Goal: Information Seeking & Learning: Learn about a topic

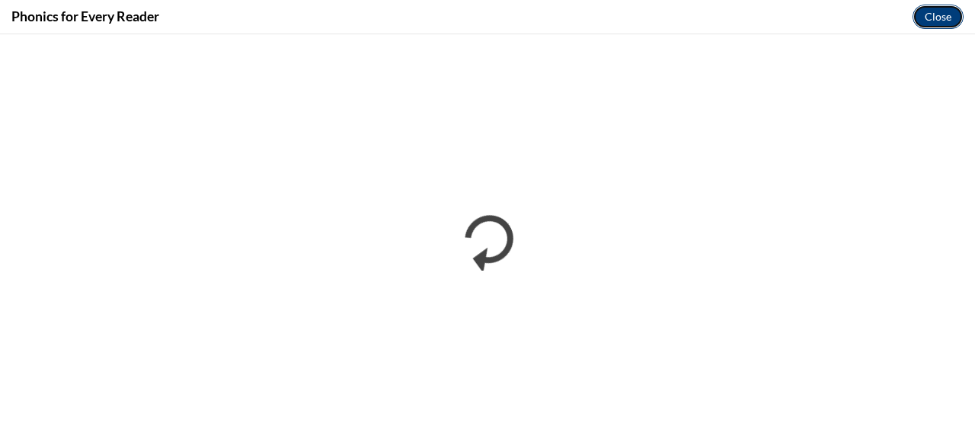
click at [937, 18] on button "Close" at bounding box center [937, 17] width 51 height 24
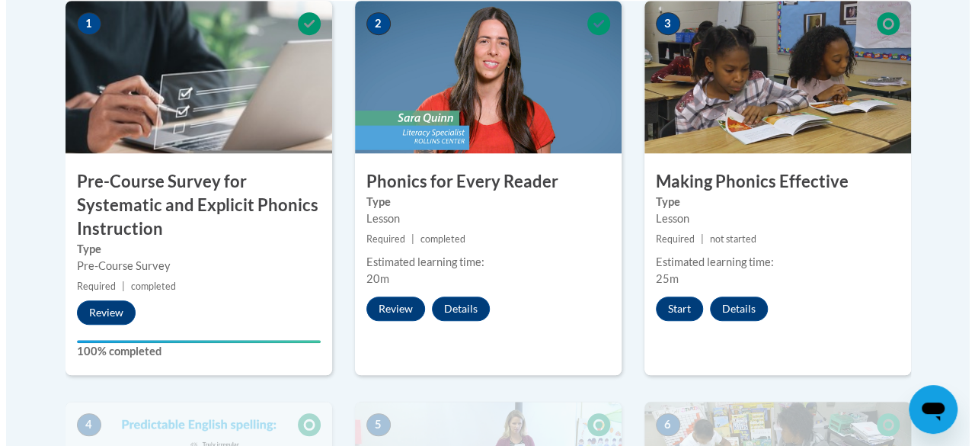
scroll to position [533, 0]
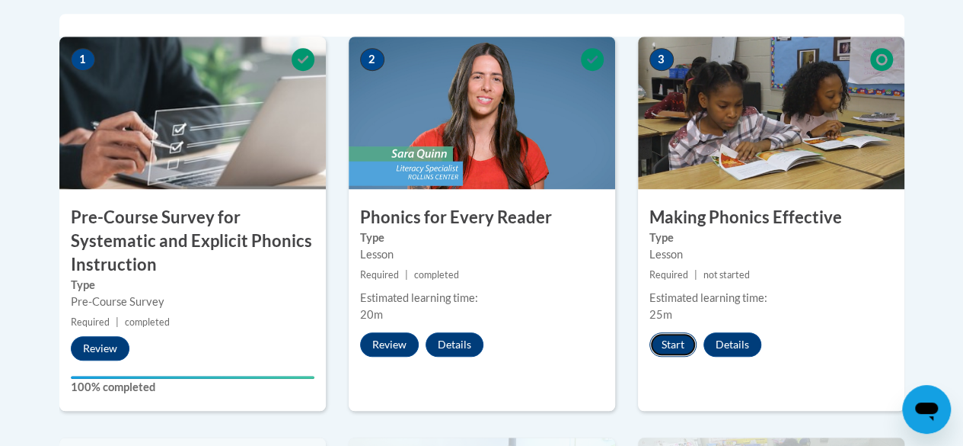
click at [672, 351] on button "Start" at bounding box center [673, 344] width 47 height 24
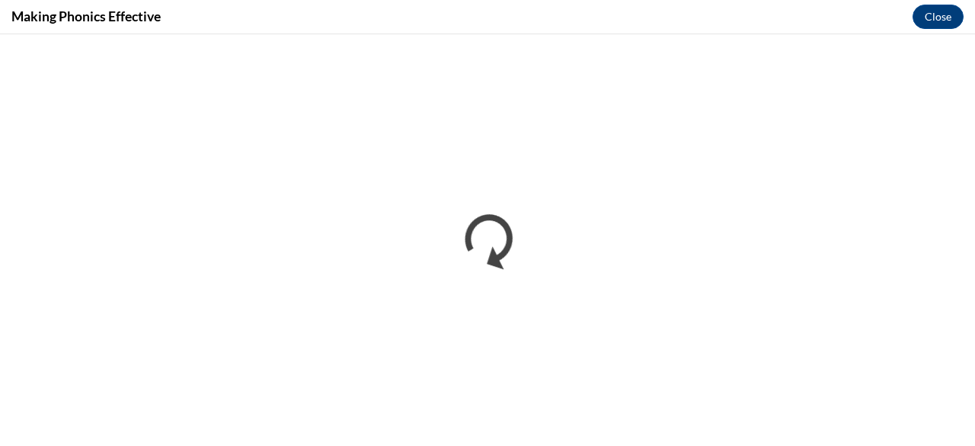
scroll to position [0, 0]
